Goal: Task Accomplishment & Management: Use online tool/utility

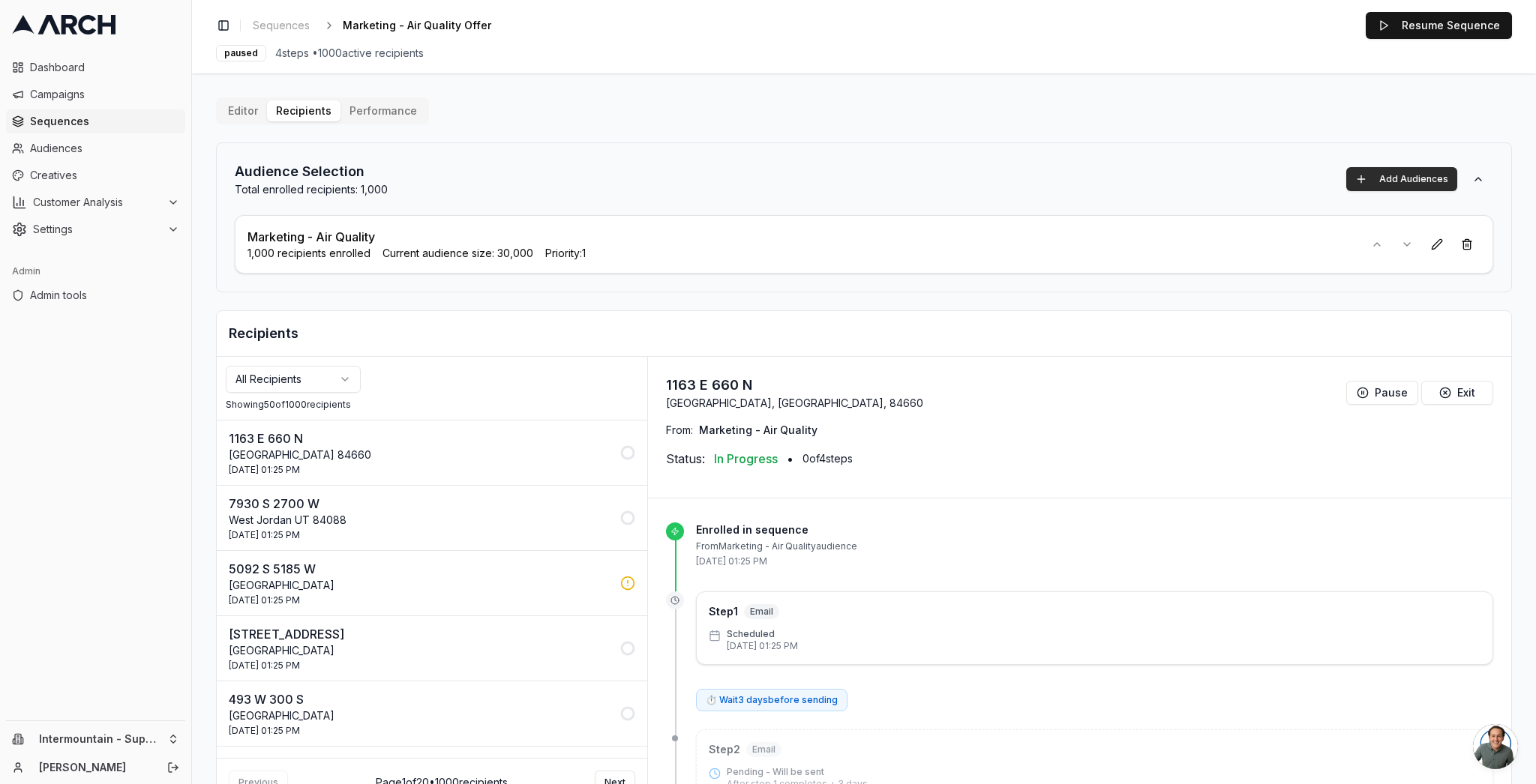
click at [1380, 179] on button "Add Audiences" at bounding box center [1401, 179] width 111 height 24
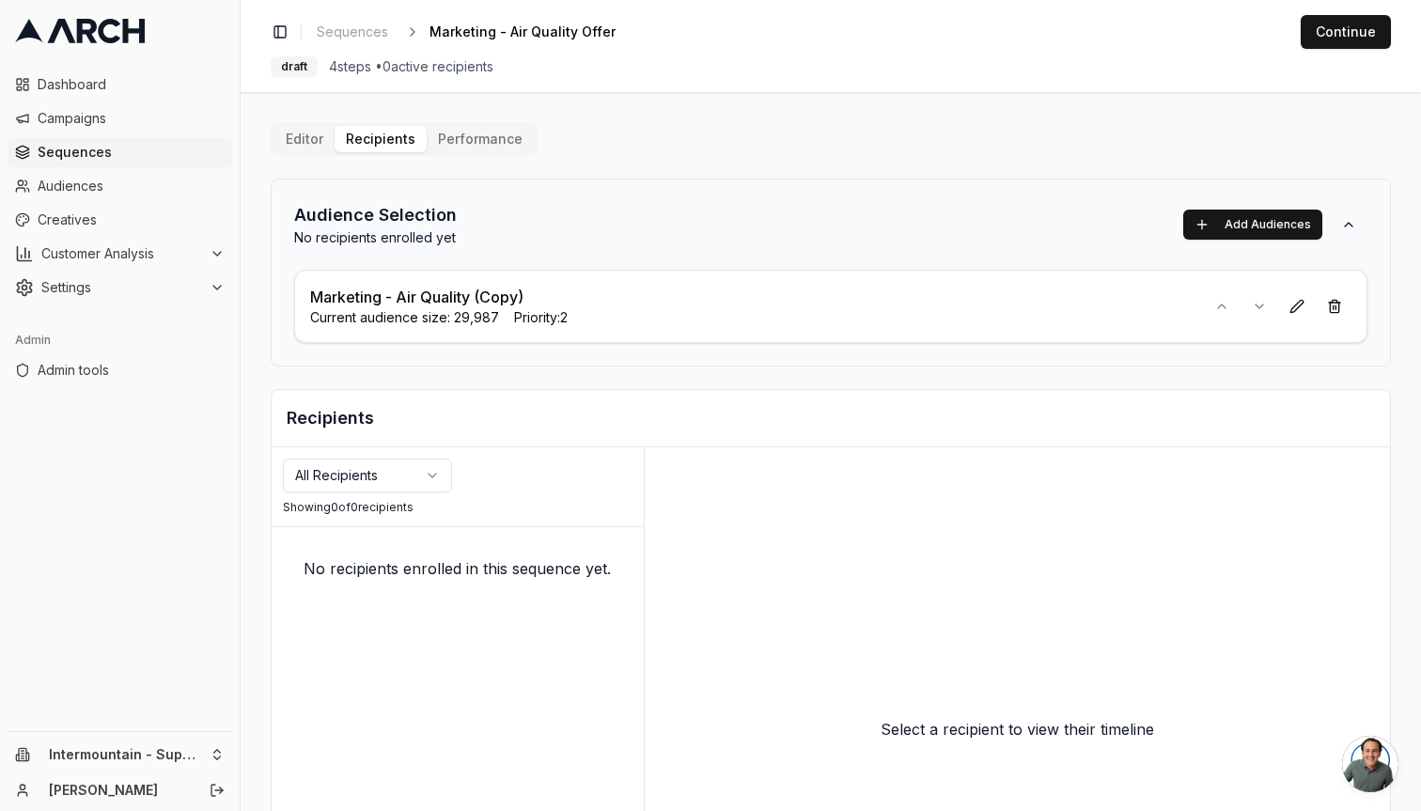
click at [715, 162] on div "Editor Recipients Performance Audience Selection No recipients enrolled yet Add…" at bounding box center [831, 567] width 1120 height 890
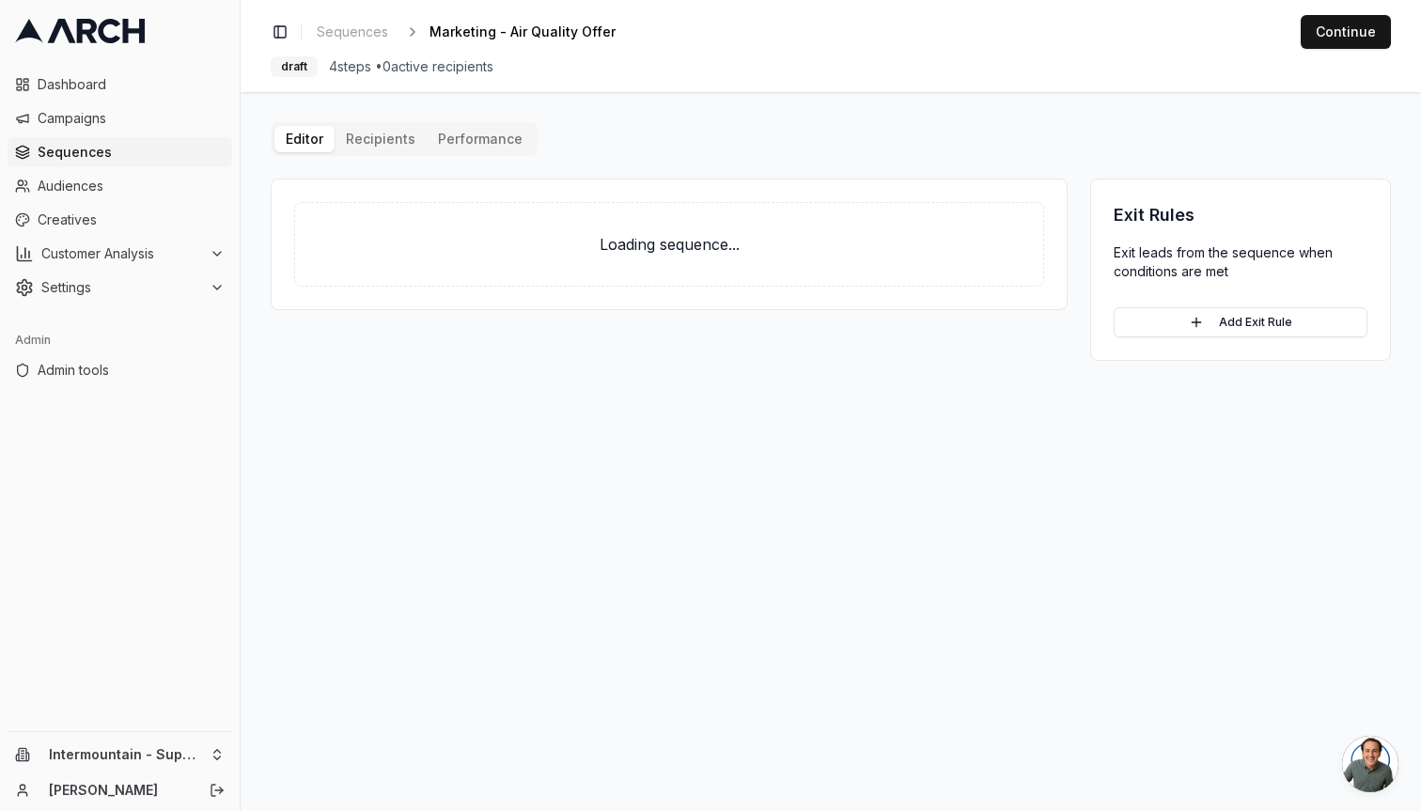
click at [308, 145] on button "Editor" at bounding box center [304, 139] width 60 height 26
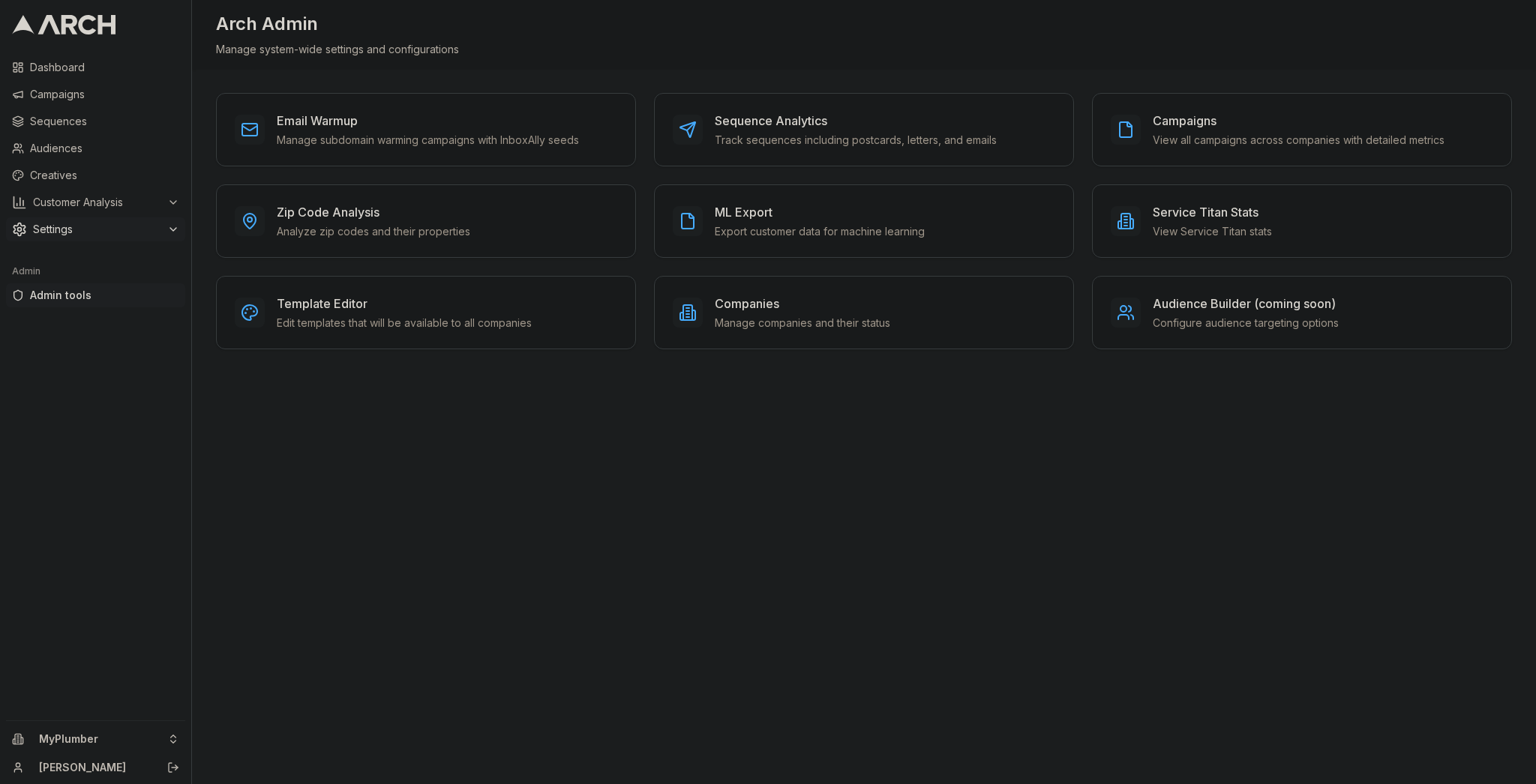
click at [80, 222] on span "Settings" at bounding box center [97, 229] width 128 height 15
click at [109, 276] on link "Branding" at bounding box center [96, 278] width 143 height 21
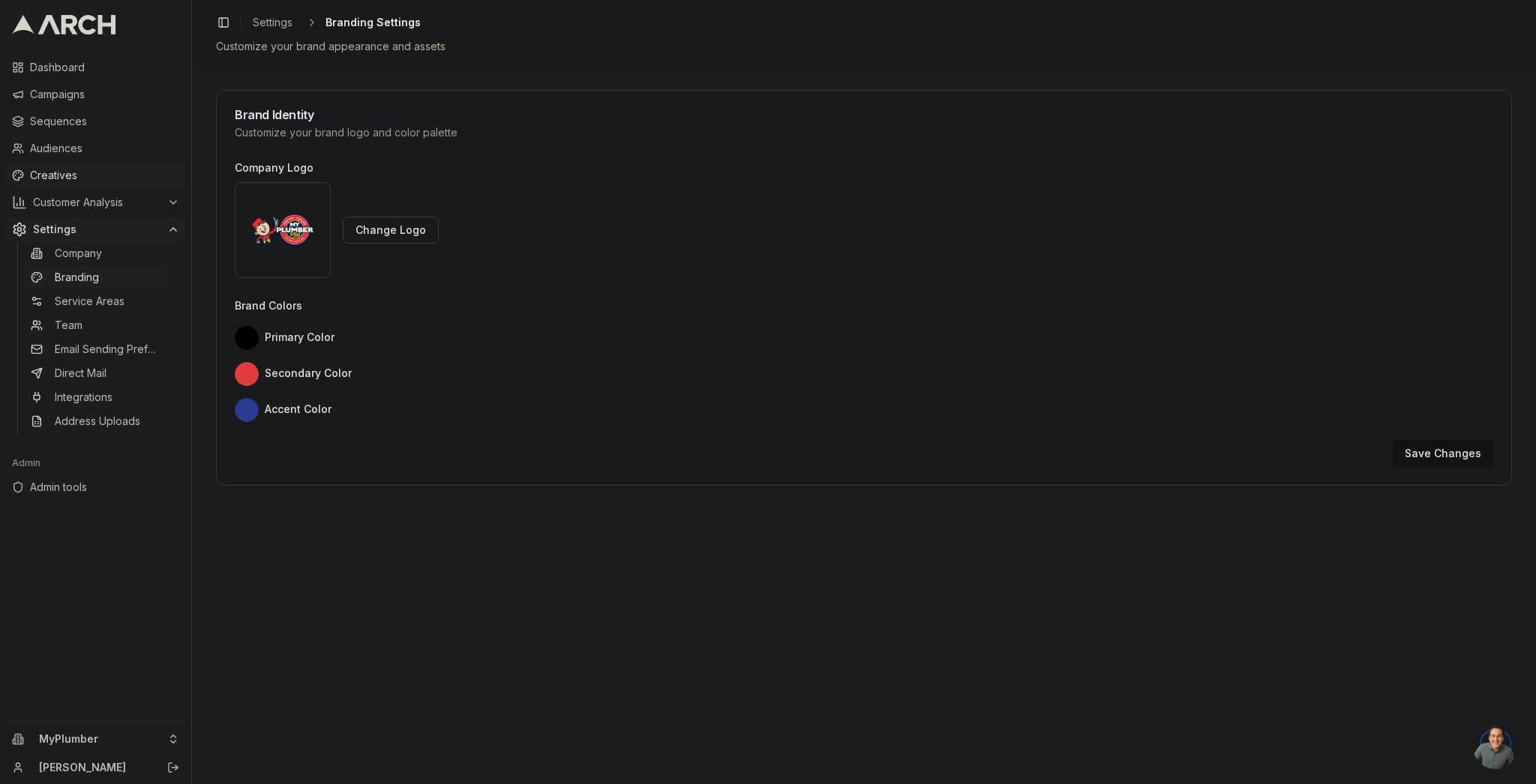
click at [120, 168] on span "Creatives" at bounding box center [105, 175] width 149 height 15
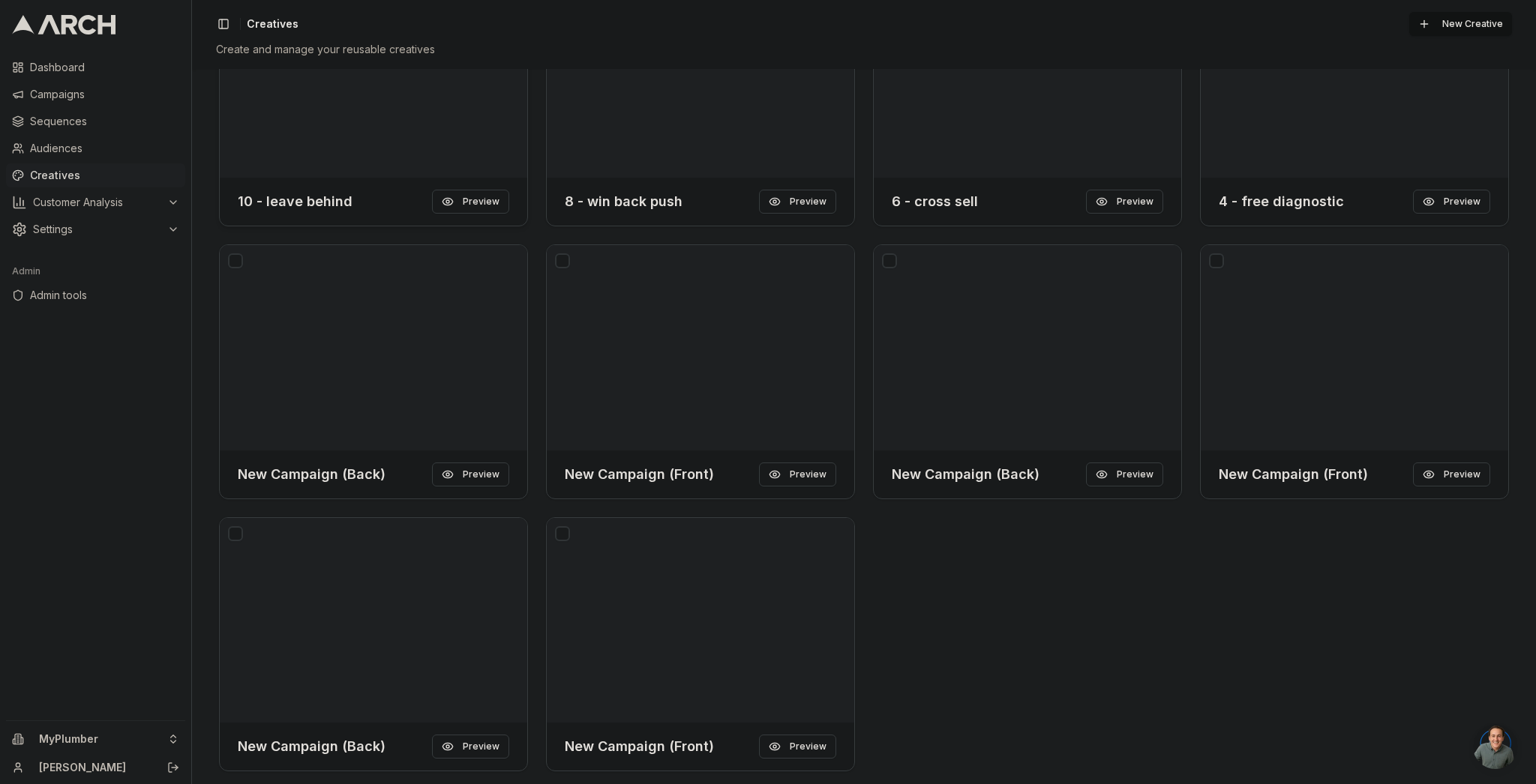
scroll to position [213, 0]
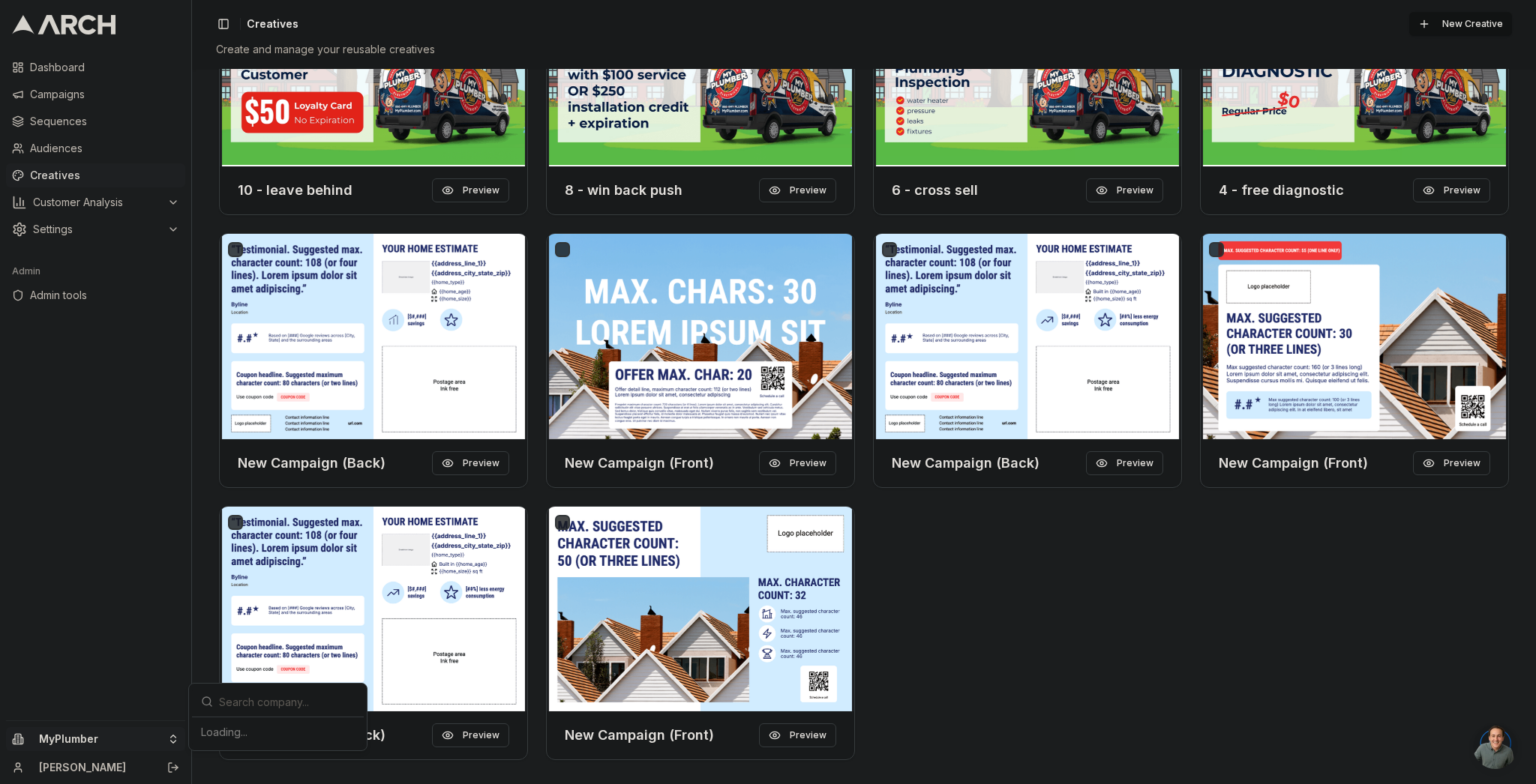
click at [144, 741] on html "Dashboard Campaigns Sequences Audiences Creatives Customer Analysis Settings Ad…" at bounding box center [768, 392] width 1536 height 784
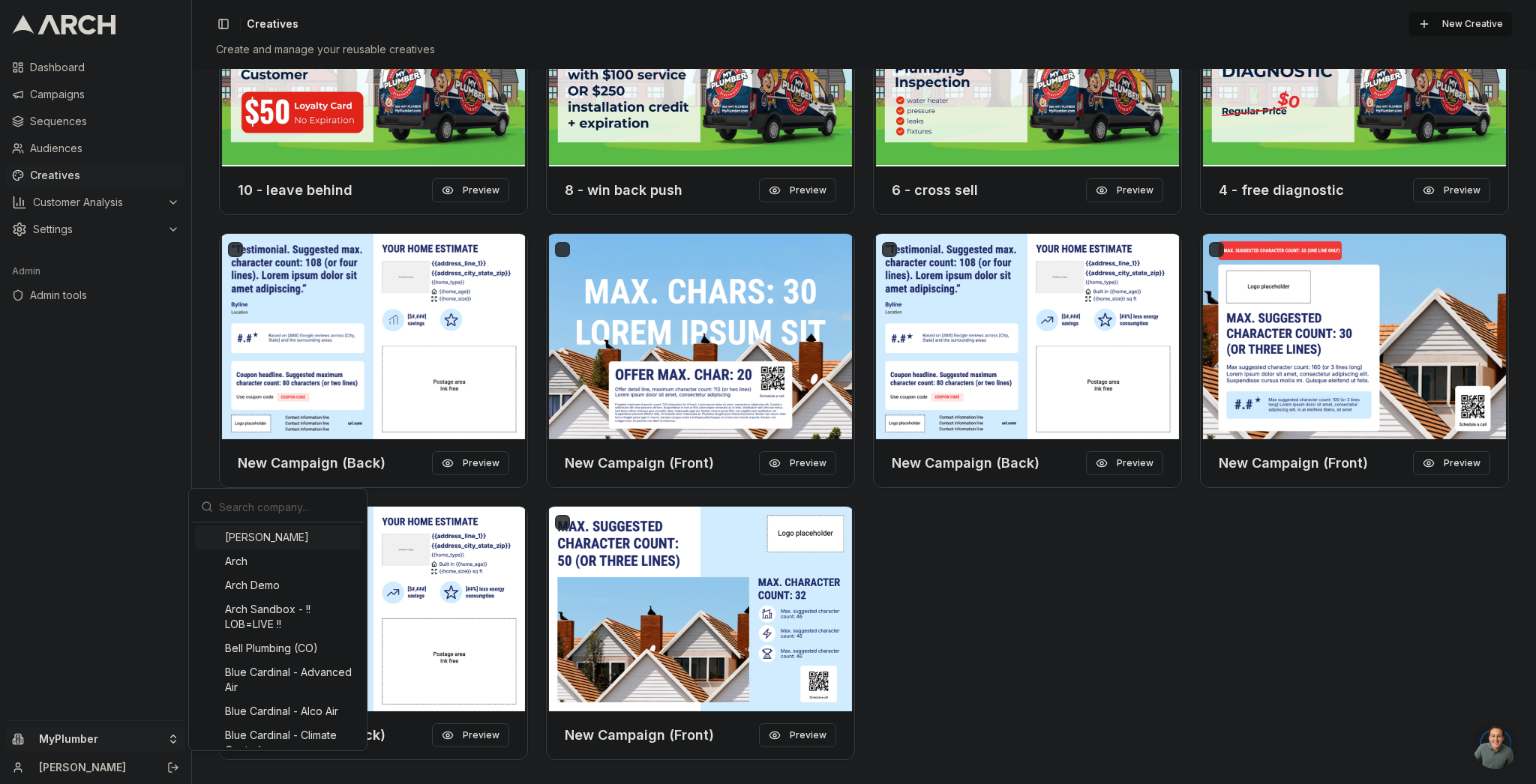
click at [253, 504] on input "text" at bounding box center [286, 507] width 136 height 30
type input "irbis"
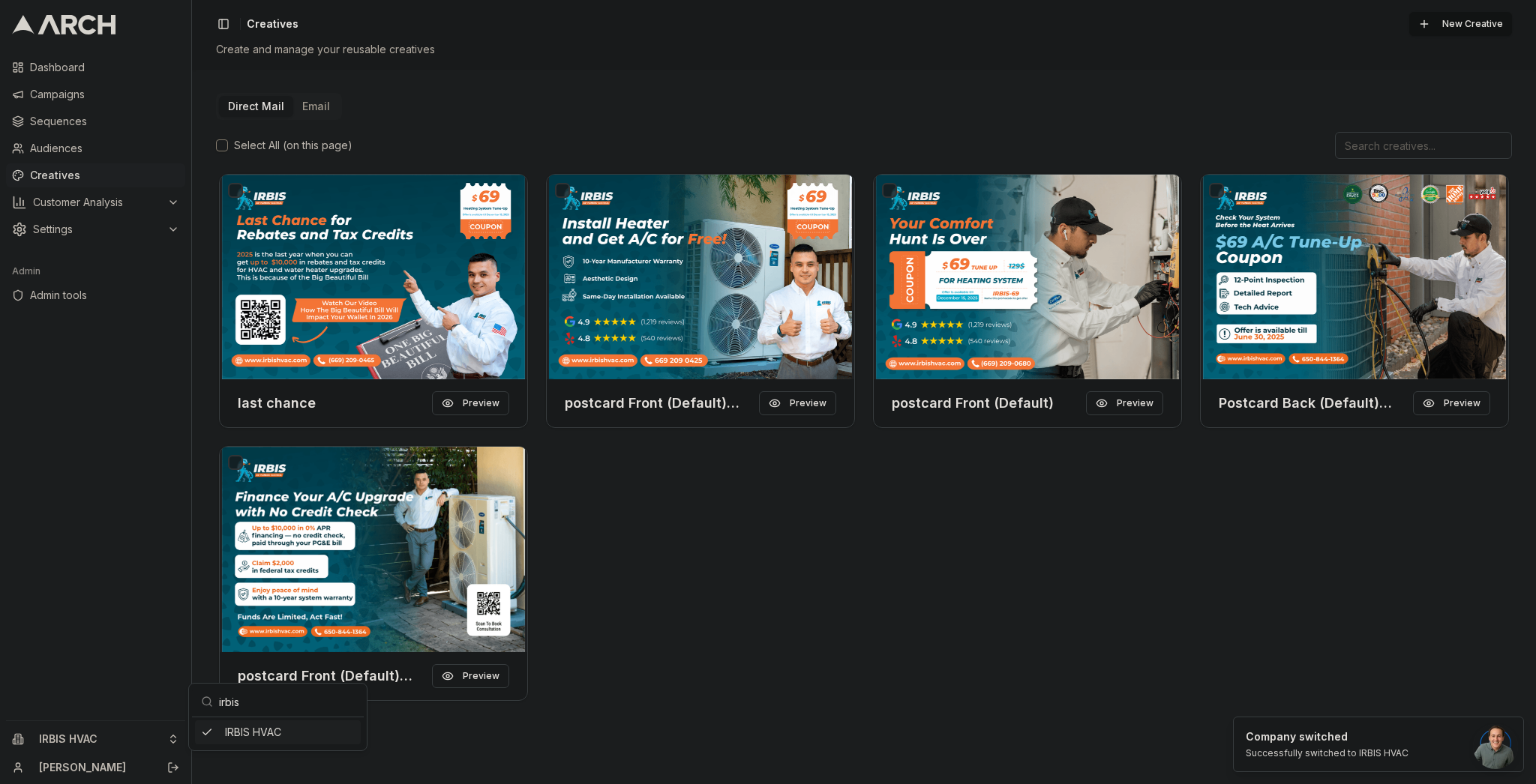
scroll to position [0, 0]
click at [957, 483] on div "last chance Preview postcard Front (Default) (Copy) Preview postcard Front (Def…" at bounding box center [864, 437] width 1296 height 533
click at [1076, 262] on img at bounding box center [1027, 277] width 307 height 205
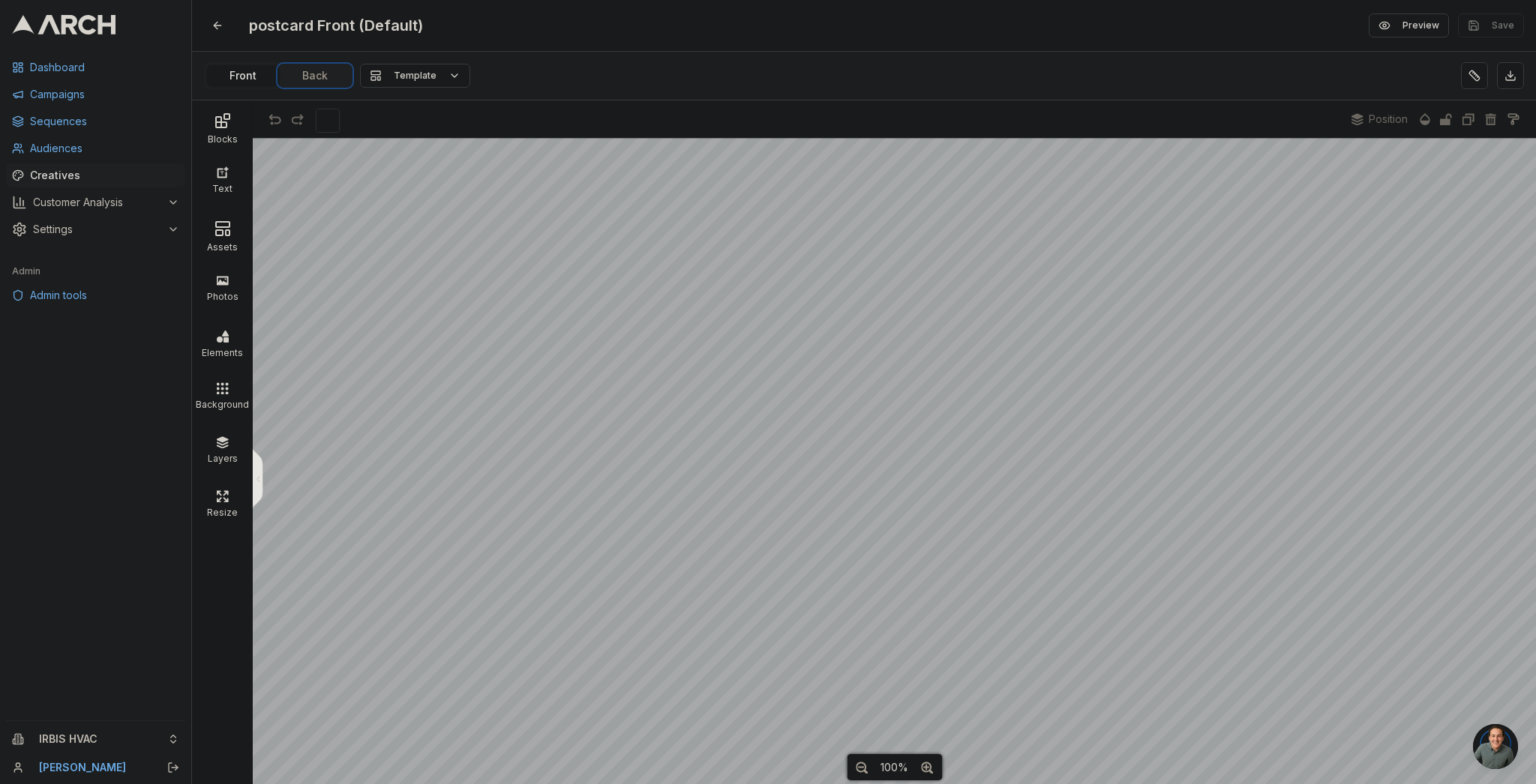
click at [314, 72] on button "Back" at bounding box center [315, 76] width 72 height 21
click at [215, 240] on div "Assets" at bounding box center [222, 245] width 53 height 15
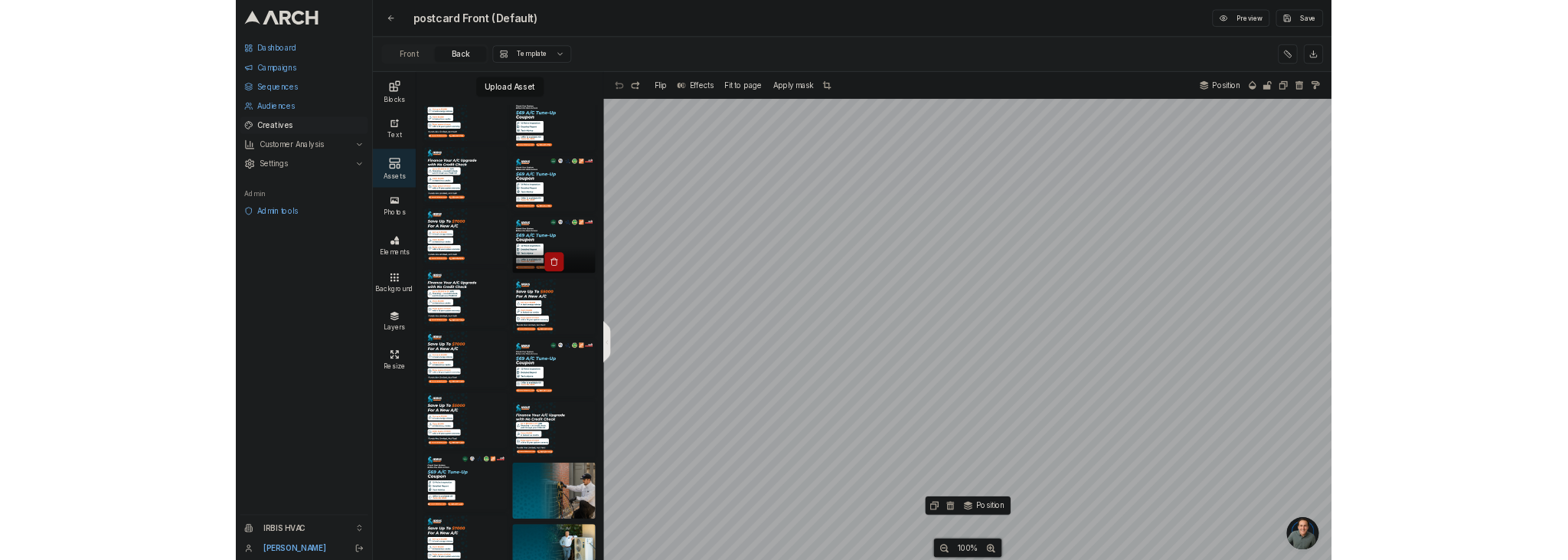
scroll to position [1687, 0]
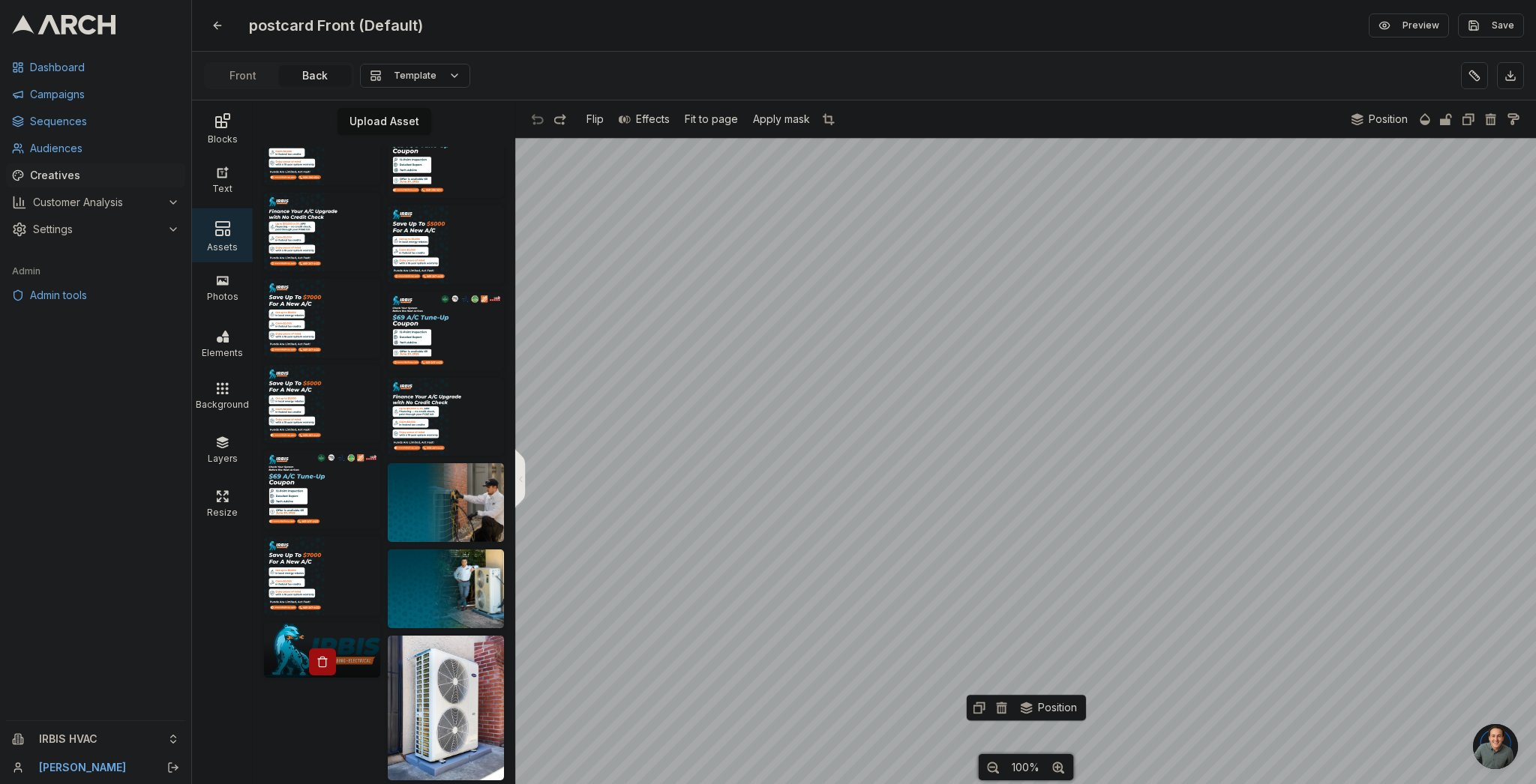
click at [358, 652] on div at bounding box center [322, 662] width 112 height 27
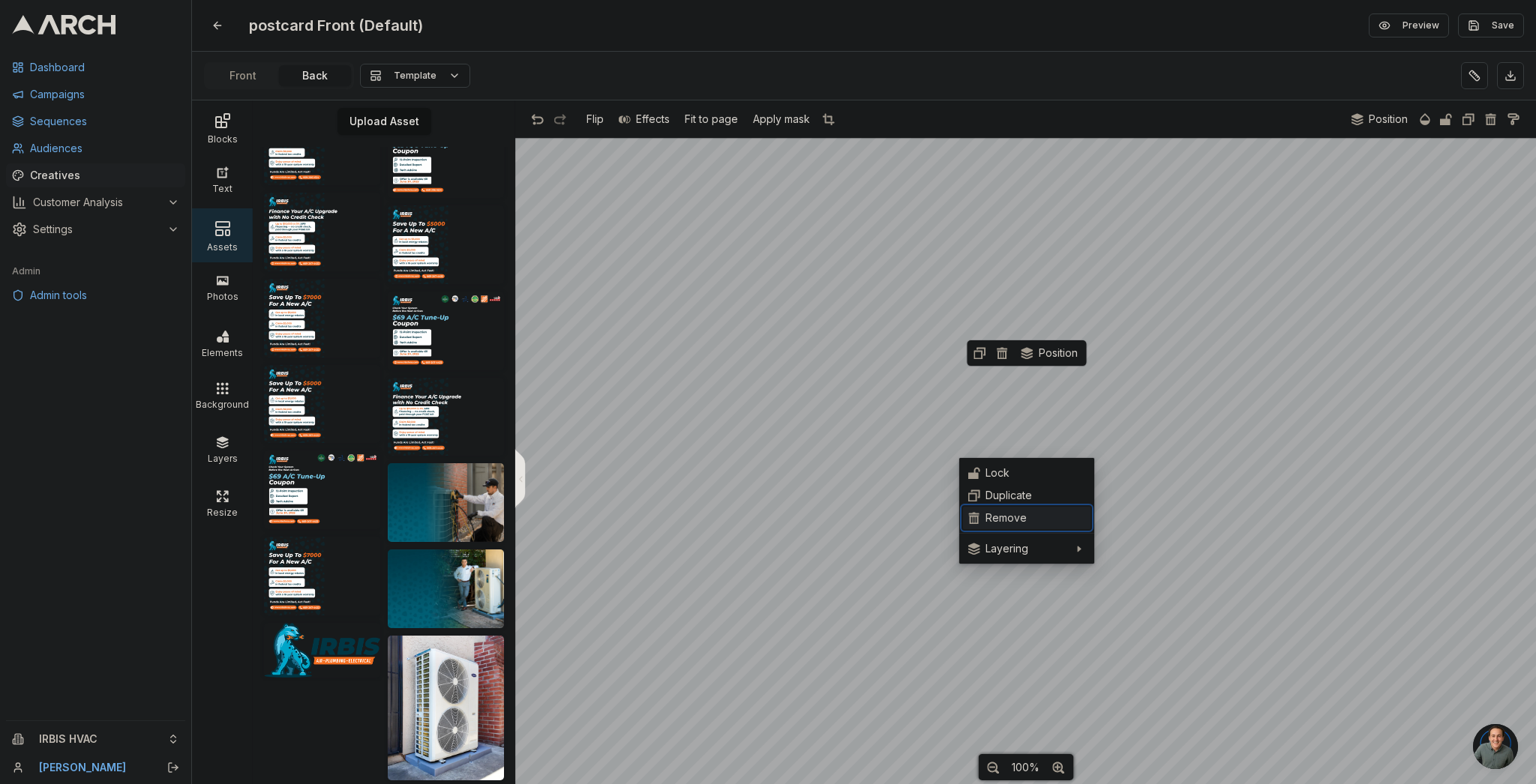
click at [995, 517] on div "Remove" at bounding box center [1035, 518] width 100 height 15
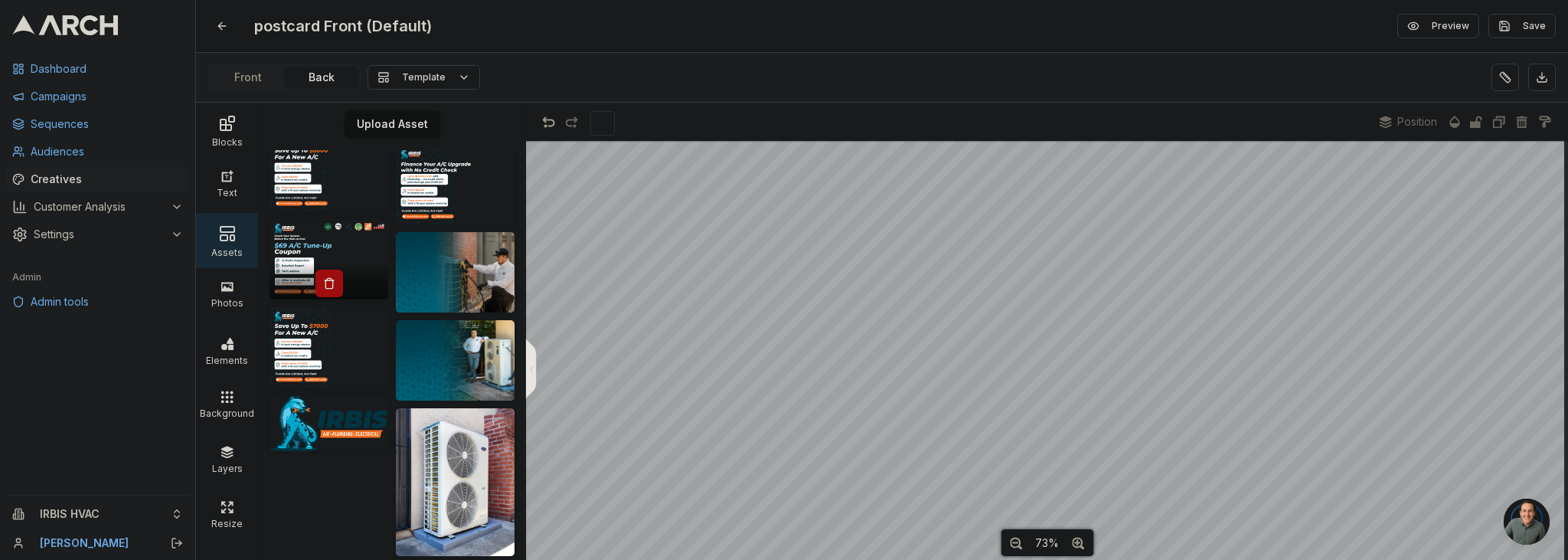
scroll to position [1910, 0]
click at [351, 431] on img at bounding box center [329, 423] width 119 height 56
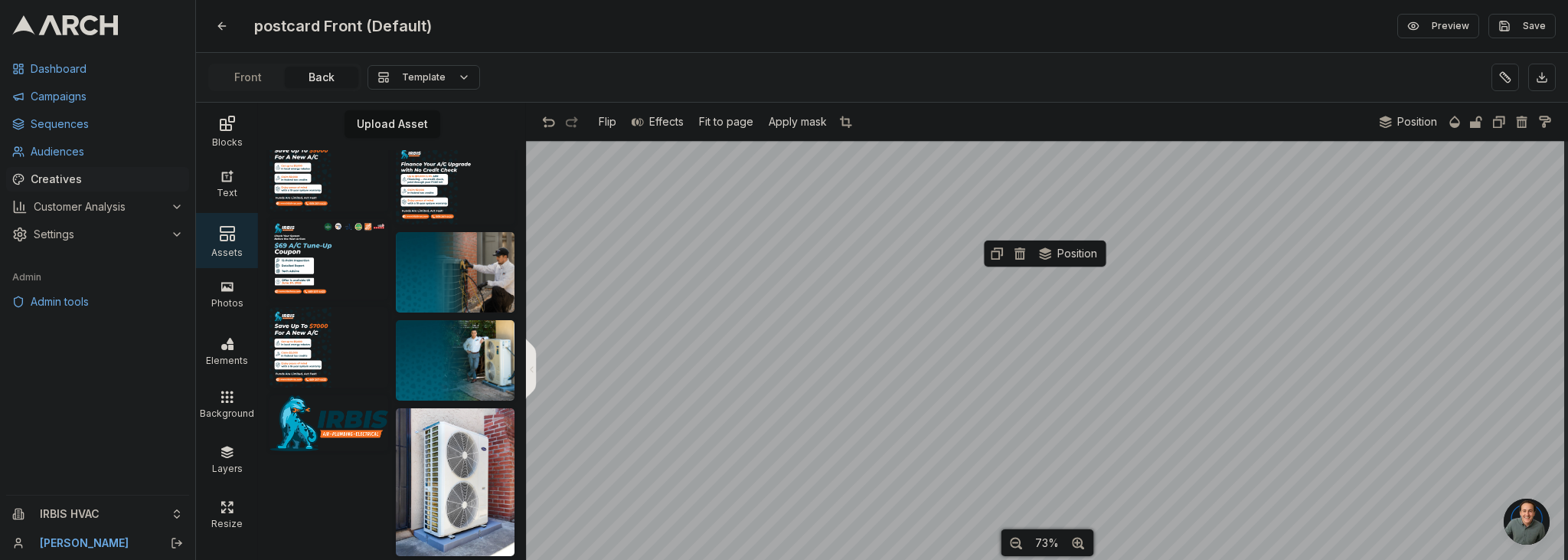
scroll to position [1929, 0]
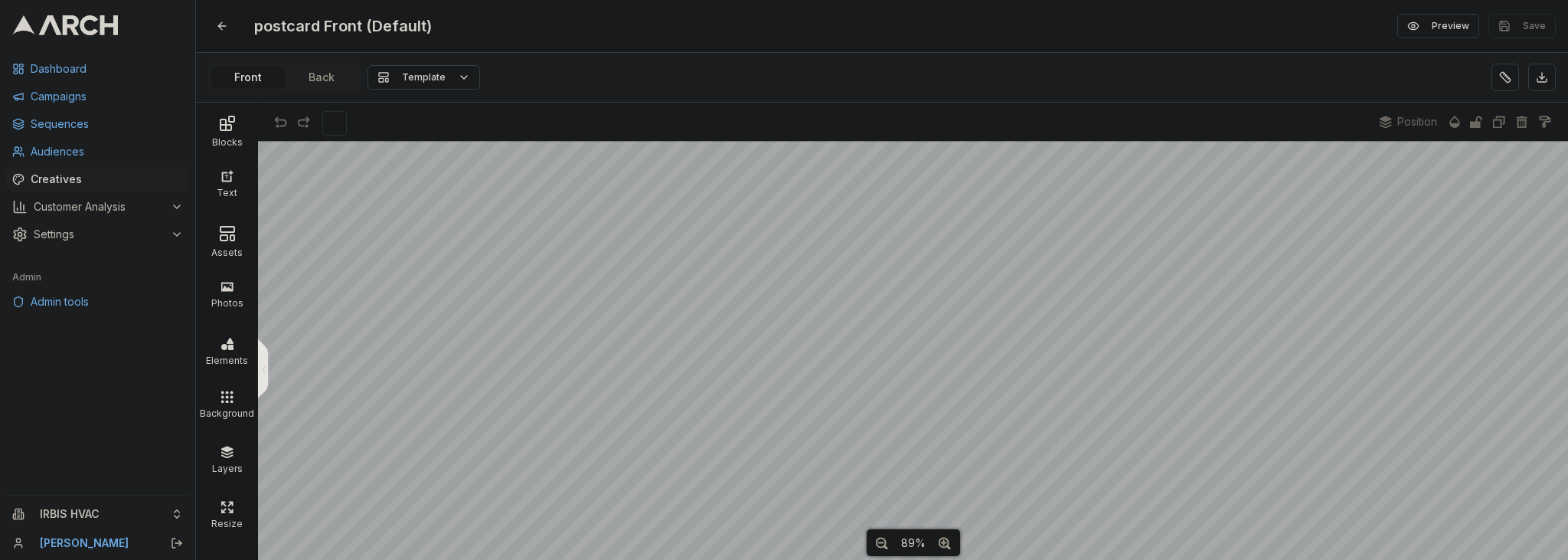
scroll to position [36, 0]
click at [241, 243] on div "Assets" at bounding box center [226, 250] width 55 height 15
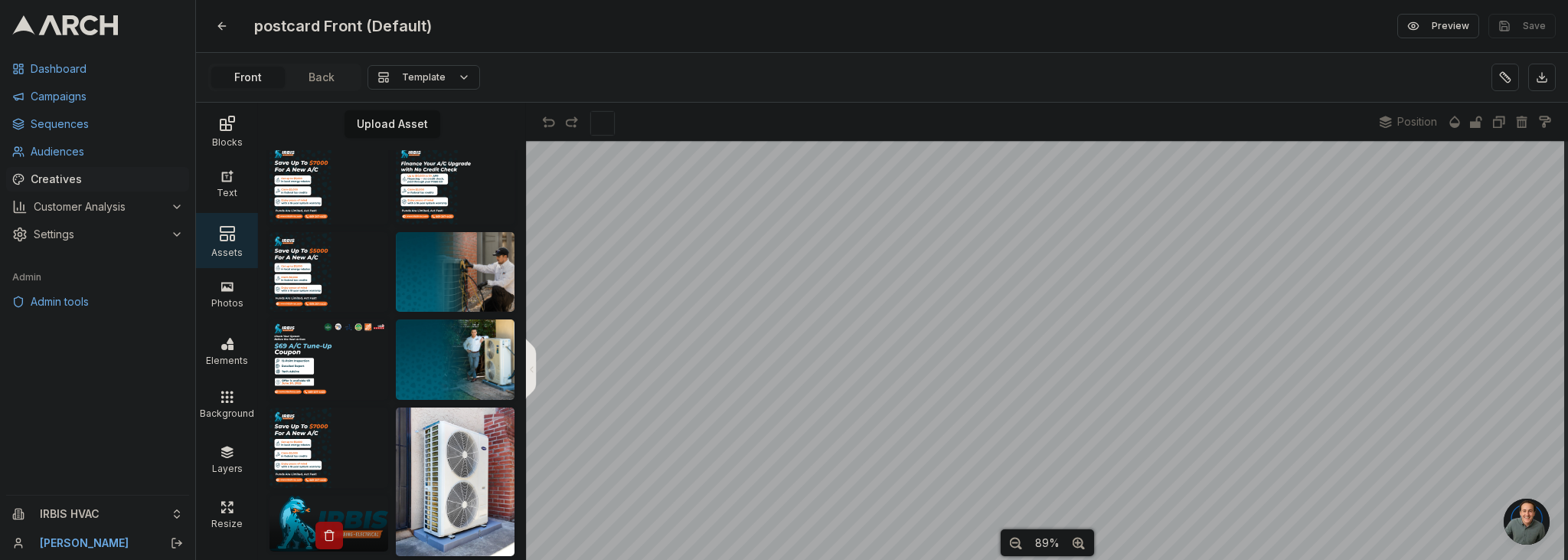
scroll to position [1929, 0]
click at [345, 514] on div at bounding box center [329, 533] width 119 height 37
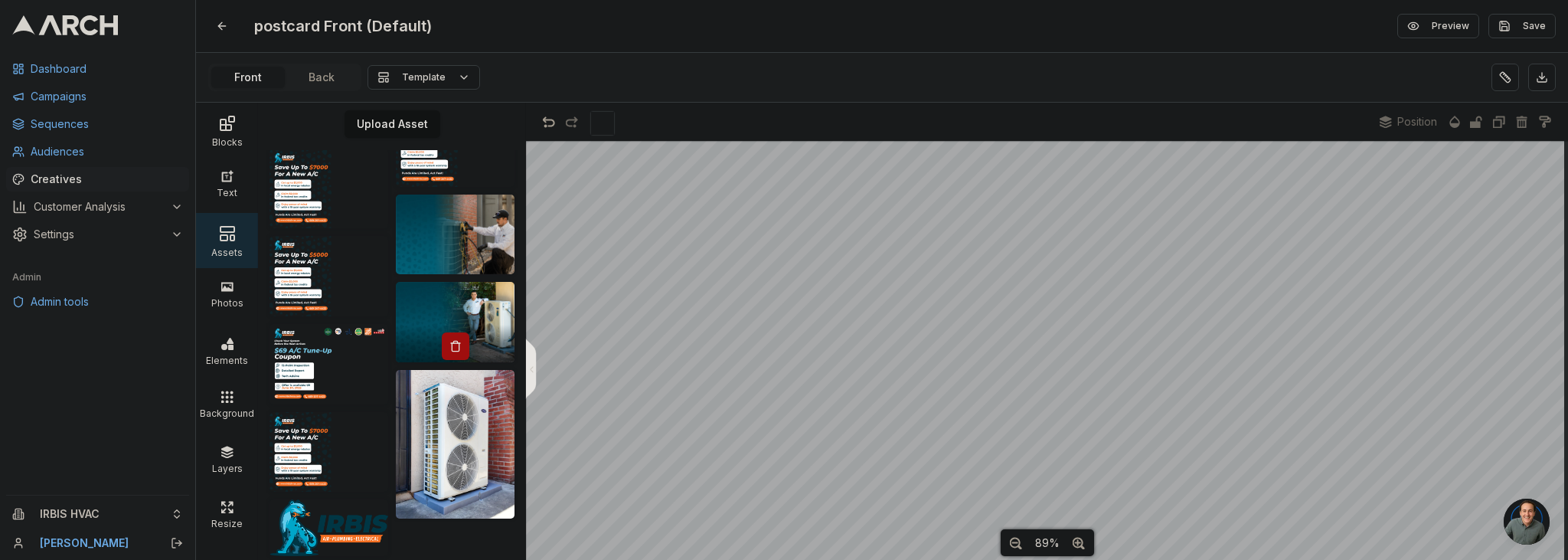
scroll to position [2009, 0]
click at [431, 447] on img at bounding box center [455, 444] width 119 height 148
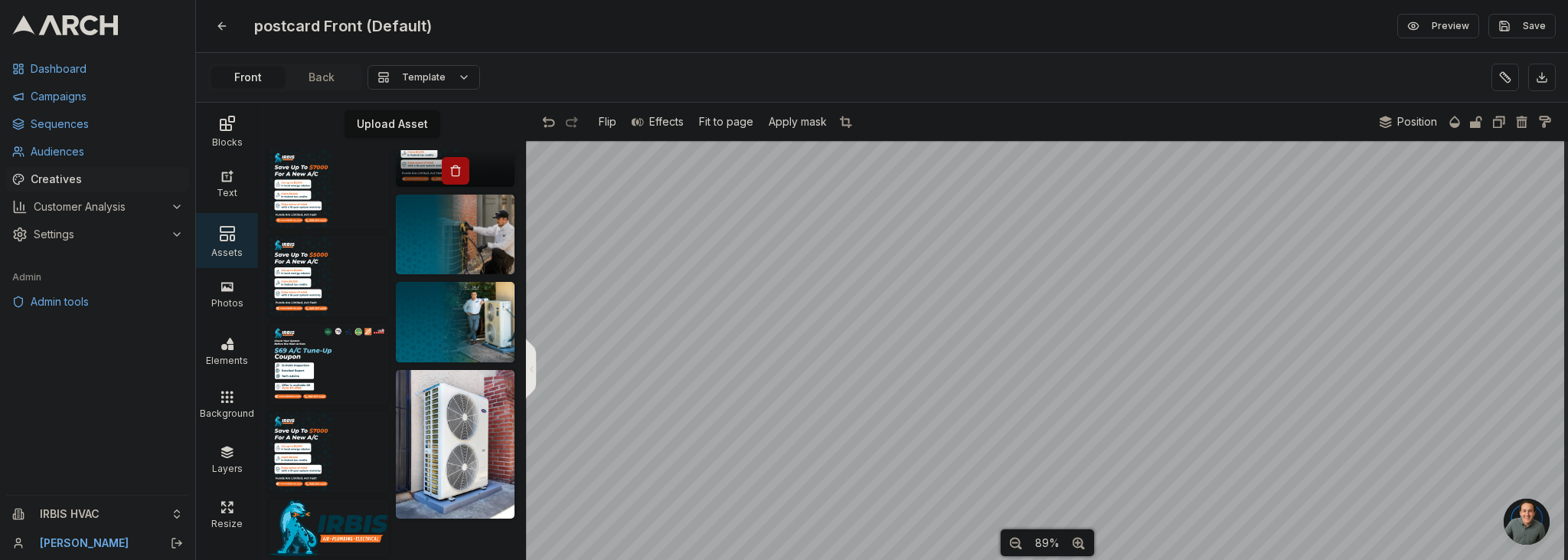
click at [435, 176] on img at bounding box center [455, 147] width 119 height 81
